Goal: Information Seeking & Learning: Learn about a topic

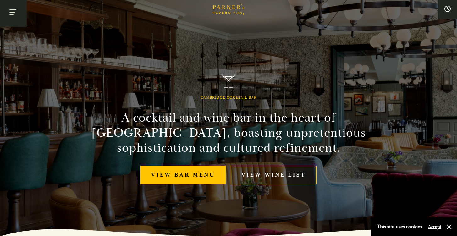
click at [8, 14] on button "Toggle navigation" at bounding box center [13, 13] width 27 height 27
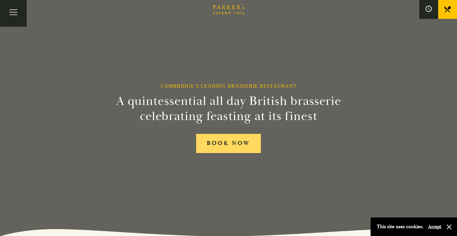
click at [229, 145] on link "BOOK NOW" at bounding box center [228, 143] width 65 height 19
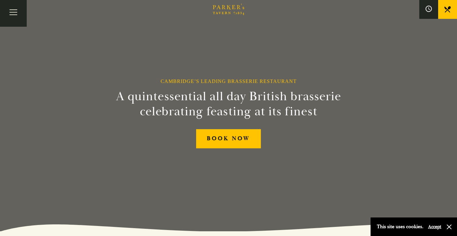
scroll to position [5, 0]
click at [15, 13] on button "Toggle navigation" at bounding box center [13, 13] width 27 height 27
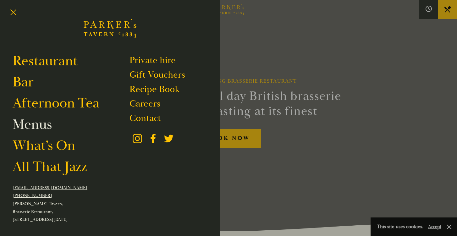
click at [37, 122] on link "Menus" at bounding box center [32, 125] width 39 height 18
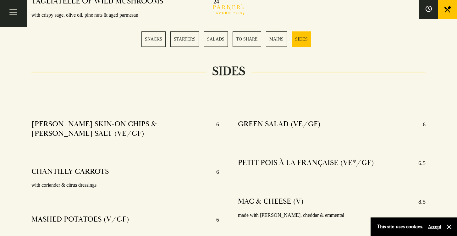
scroll to position [1486, 0]
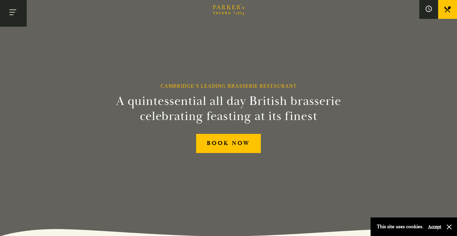
click at [12, 13] on button "Toggle navigation" at bounding box center [13, 13] width 27 height 27
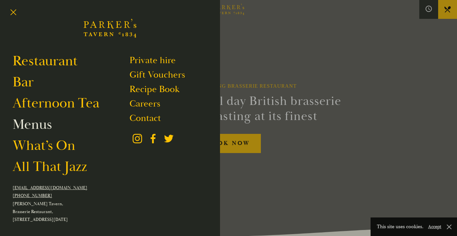
click at [41, 125] on link "Menus" at bounding box center [32, 125] width 39 height 18
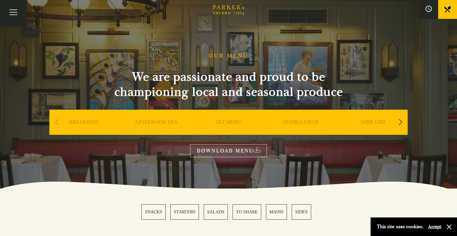
click at [233, 121] on link "SET MENU" at bounding box center [228, 131] width 25 height 25
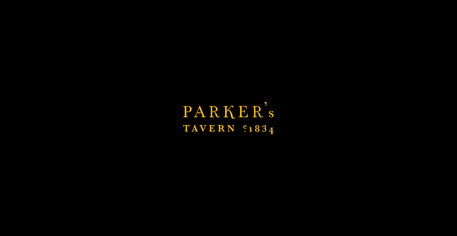
scroll to position [5, 0]
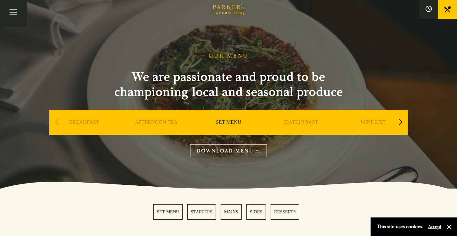
scroll to position [0, 0]
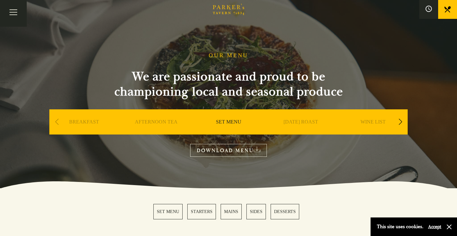
click at [399, 123] on div "Next slide" at bounding box center [400, 122] width 8 height 14
click at [293, 122] on link "A LA CARTE" at bounding box center [300, 131] width 29 height 25
